Goal: Find contact information: Obtain details needed to contact an individual or organization

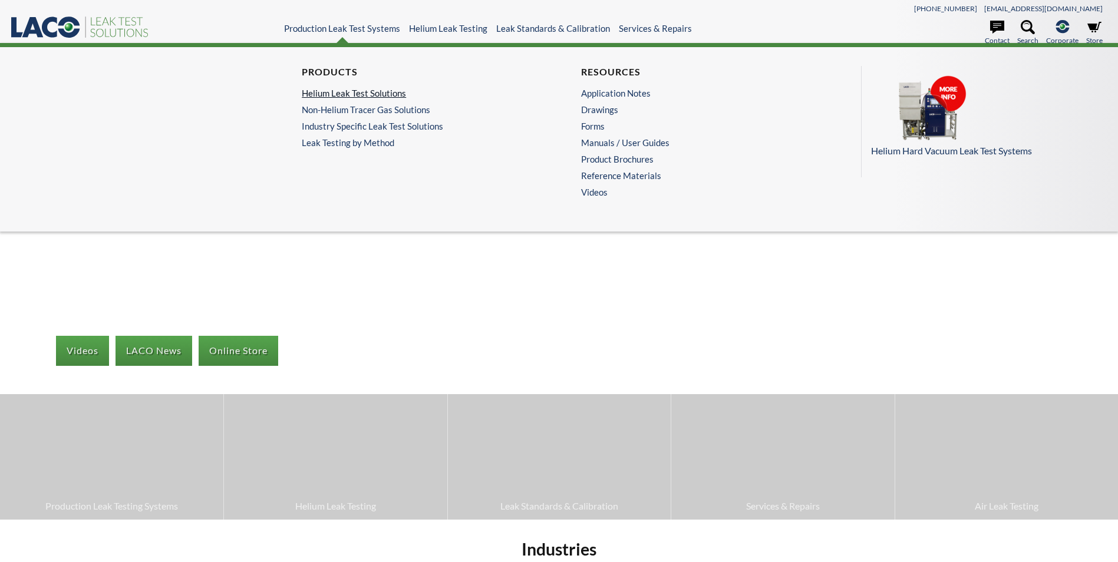
click at [367, 96] on link "Helium Leak Test Solutions" at bounding box center [416, 93] width 229 height 11
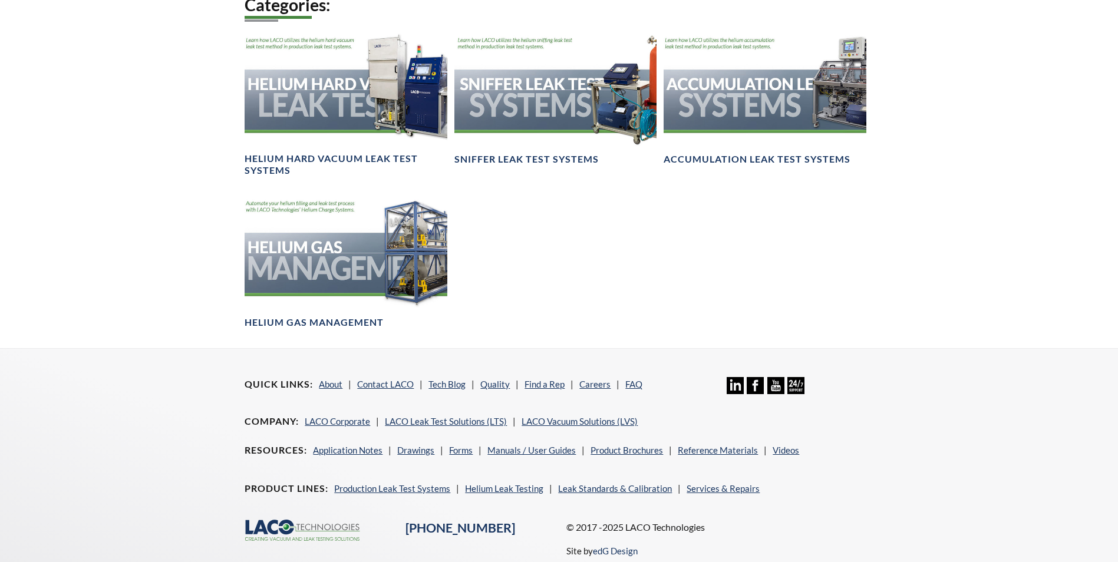
scroll to position [691, 0]
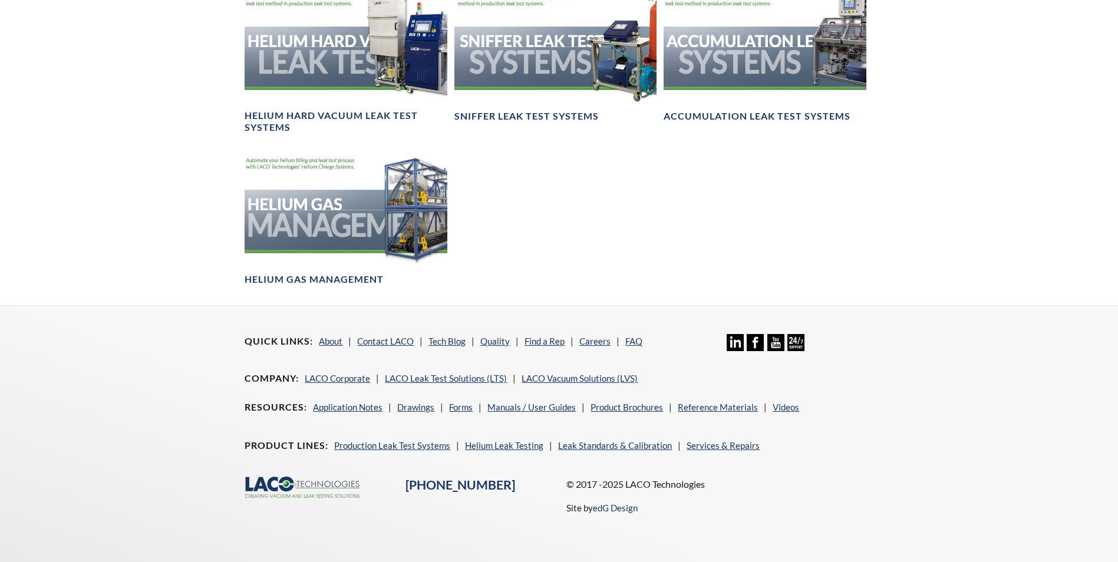
drag, startPoint x: 921, startPoint y: 103, endPoint x: 905, endPoint y: 285, distance: 182.2
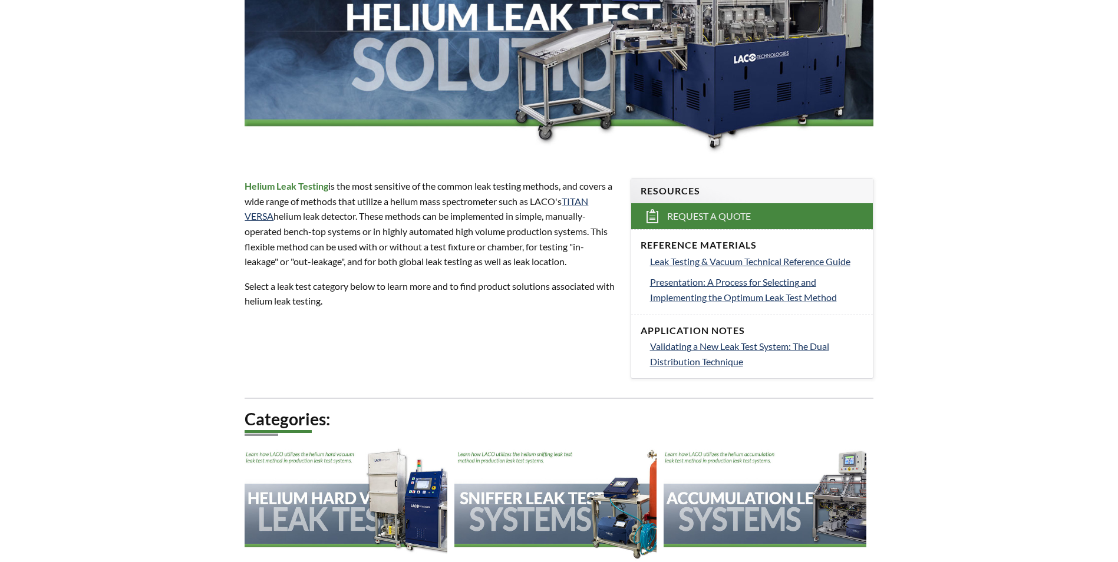
scroll to position [236, 0]
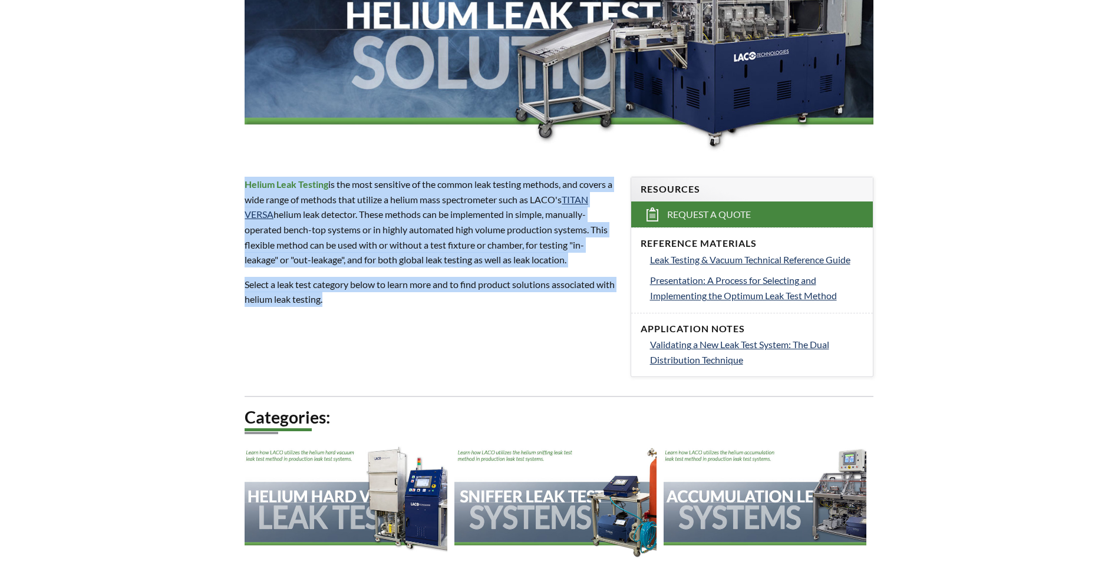
drag, startPoint x: 245, startPoint y: 183, endPoint x: 457, endPoint y: 315, distance: 249.4
click at [457, 315] on div "Helium Leak Testing is the most sensitive of the common leak testing methods, a…" at bounding box center [429, 242] width 385 height 168
copy div "Helium Leak Testing is the most sensitive of the common leak testing methods, a…"
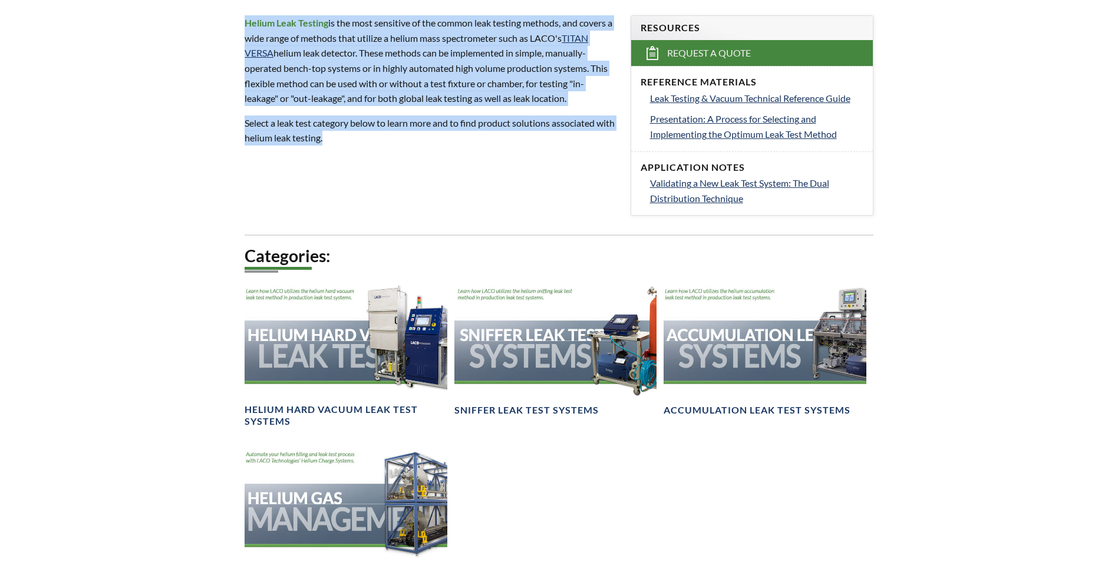
scroll to position [279, 0]
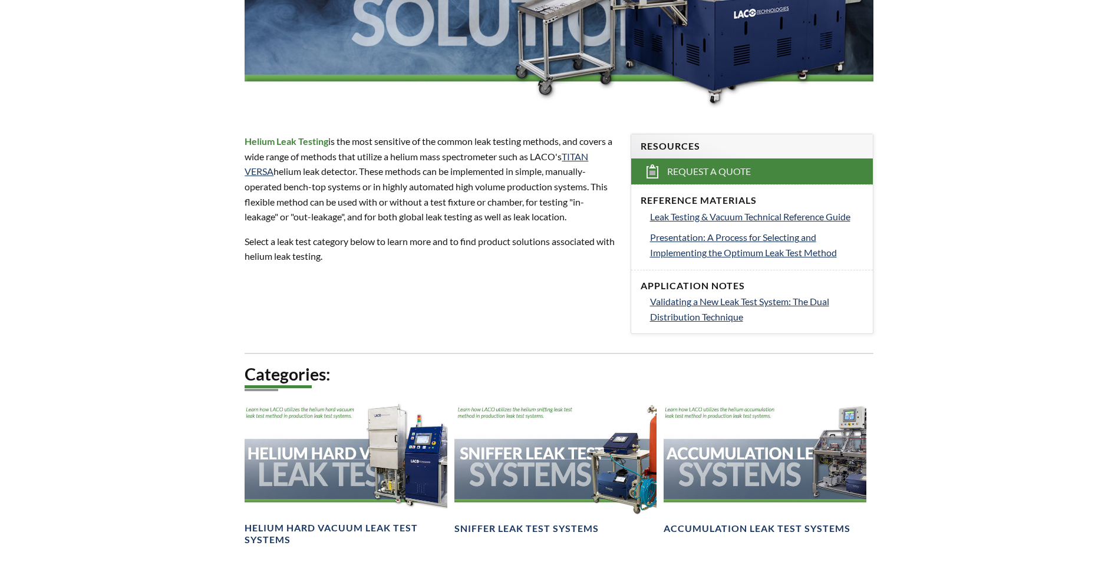
click at [320, 304] on div "Helium Leak Test Solutions Helium Leak Testing is the most sensitive of the com…" at bounding box center [559, 269] width 754 height 895
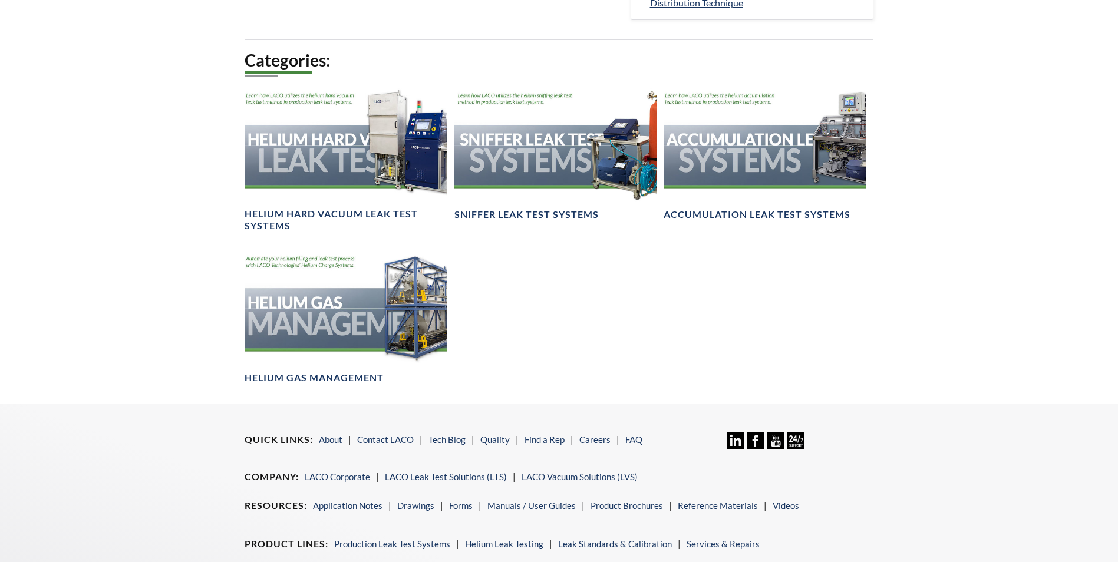
scroll to position [573, 0]
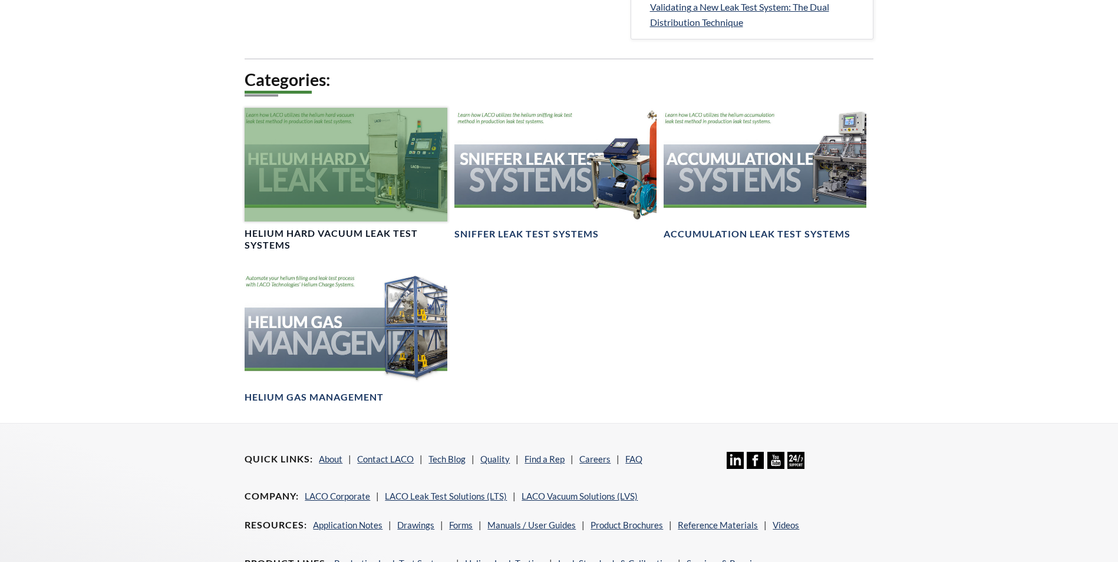
click at [403, 184] on div at bounding box center [346, 165] width 202 height 114
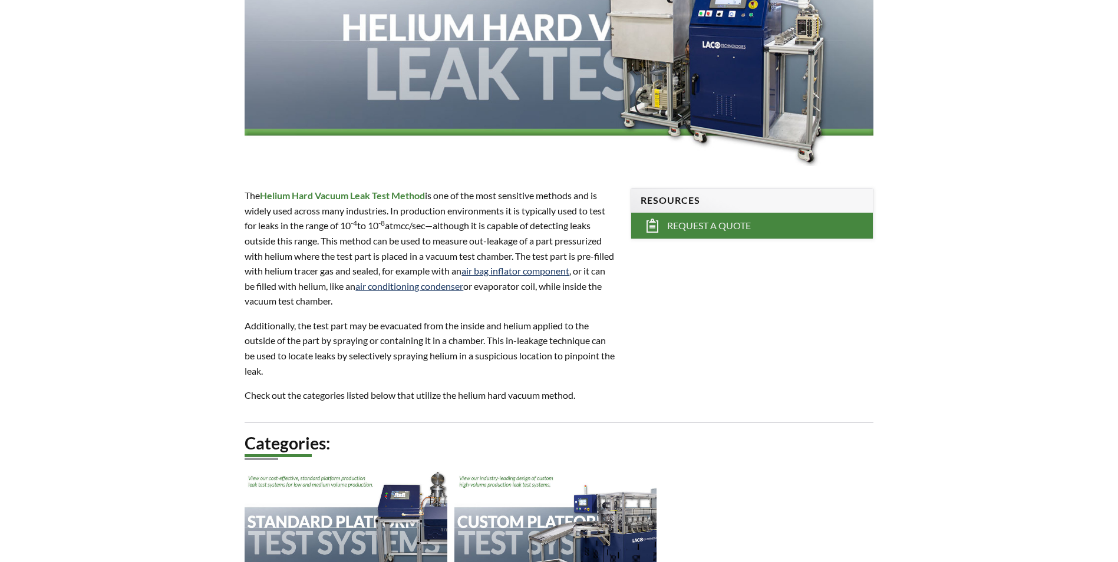
scroll to position [236, 0]
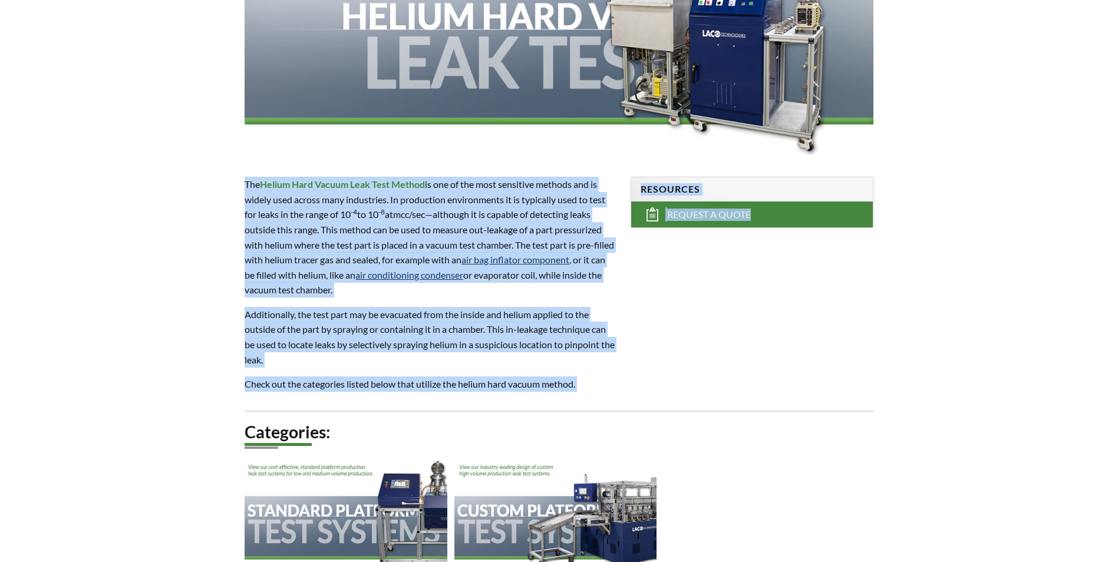
drag, startPoint x: 245, startPoint y: 186, endPoint x: 623, endPoint y: 382, distance: 426.5
click at [623, 382] on div "Helium Hard Vacuum Leak Test Systems The Helium Hard Vacuum Leak Test Method is…" at bounding box center [559, 244] width 754 height 758
copy div "The Helium Hard Vacuum Leak Test Method is one of the most sensitive methods an…"
click at [530, 248] on p "The Helium Hard Vacuum Leak Test Method is one of the most sensitive methods an…" at bounding box center [430, 237] width 371 height 121
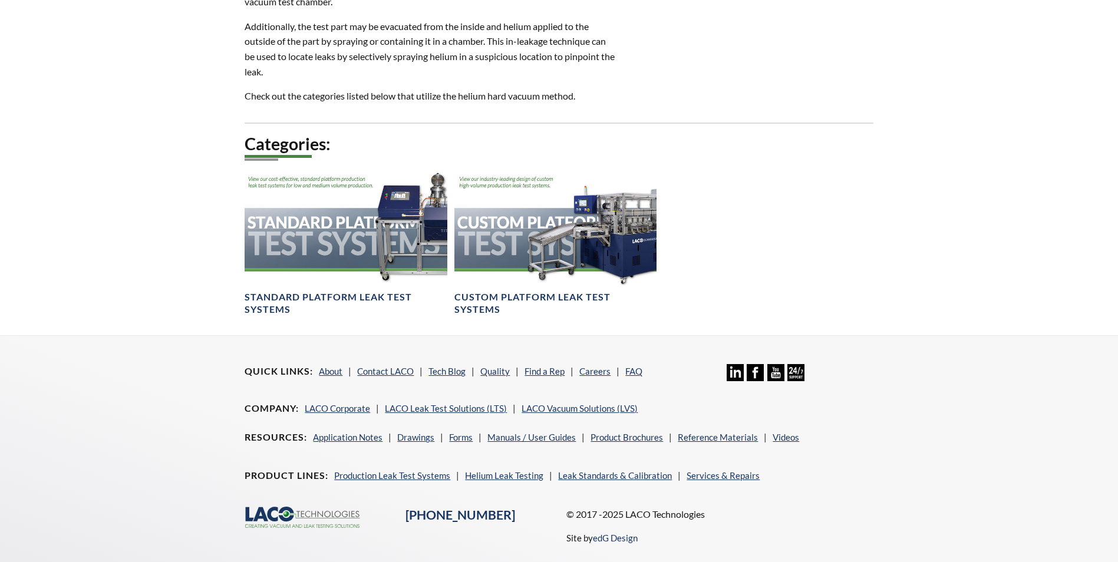
scroll to position [554, 0]
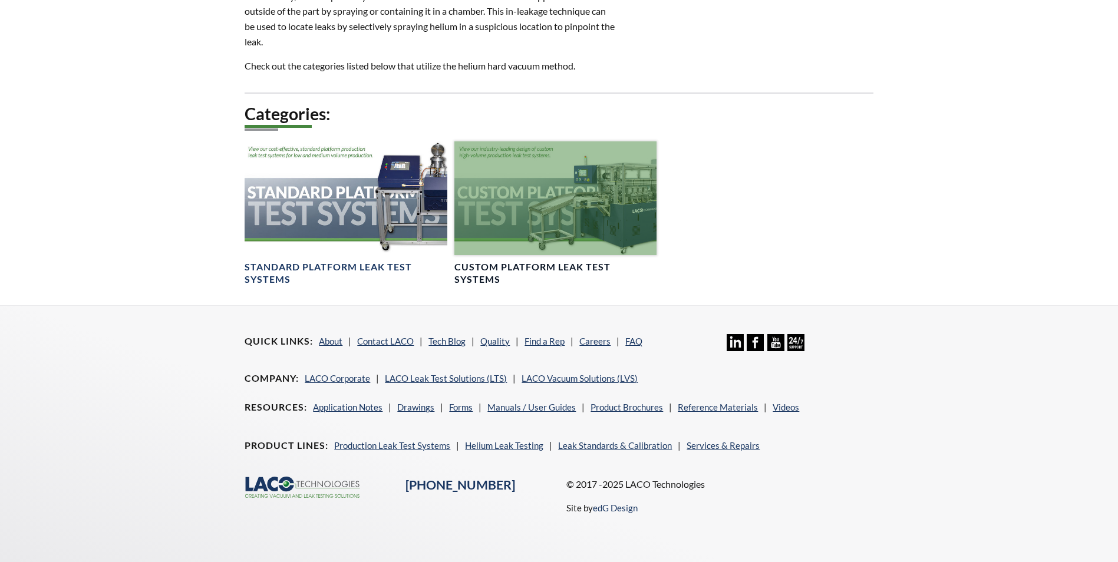
click at [597, 231] on div at bounding box center [555, 198] width 202 height 114
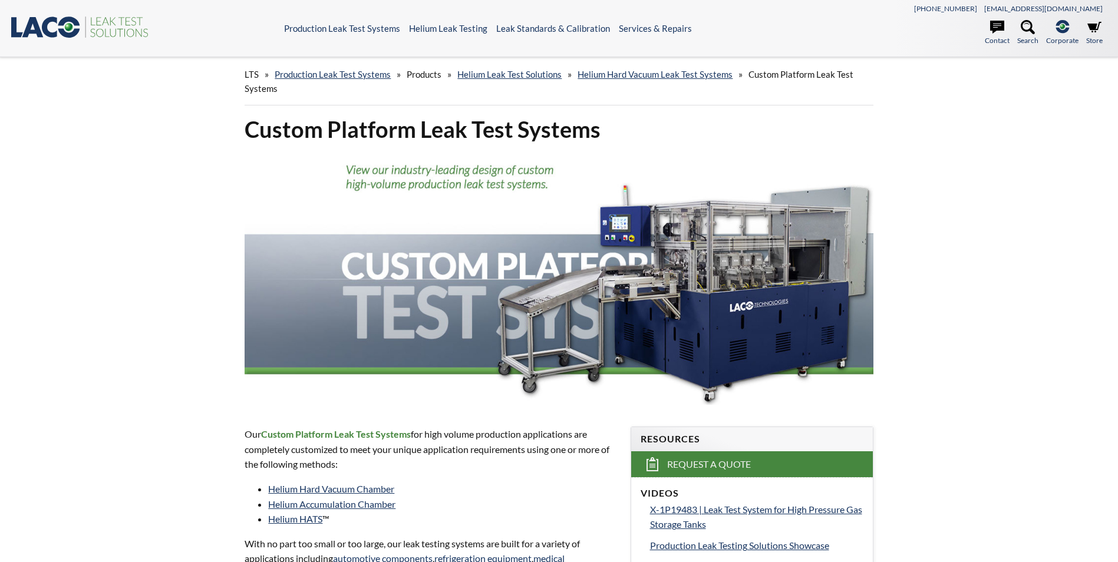
click at [992, 37] on link "Contact" at bounding box center [997, 33] width 25 height 26
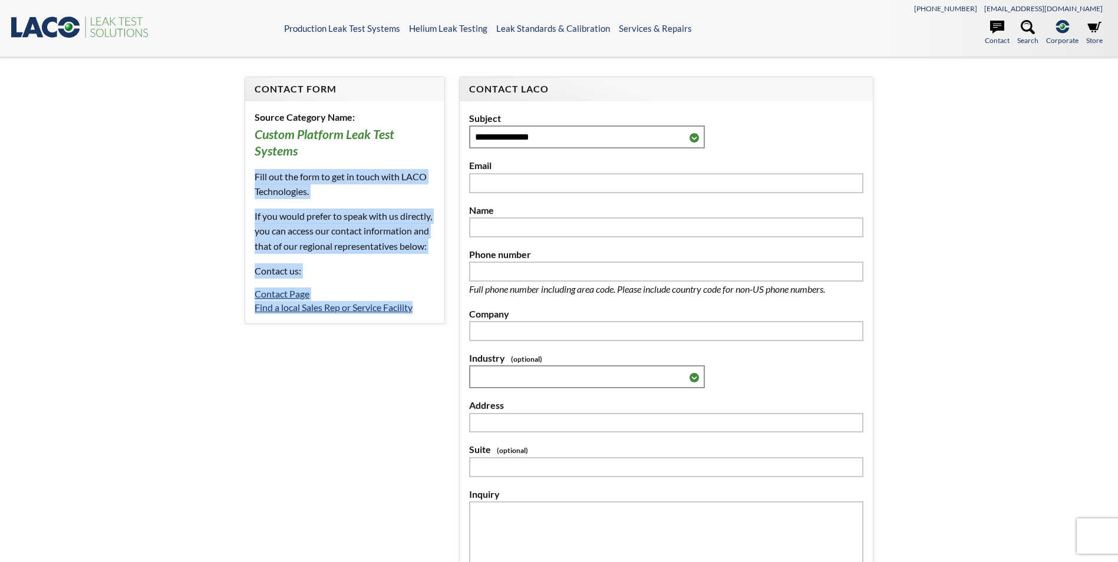
drag, startPoint x: 256, startPoint y: 174, endPoint x: 429, endPoint y: 338, distance: 238.4
click at [429, 324] on div "Source Category Name: Custom Platform Leak Test Systems Fill out the form to ge…" at bounding box center [344, 212] width 199 height 222
copy div "Fill out the form to get in touch with LACO Technologies. If you would prefer t…"
